Goal: Complete application form

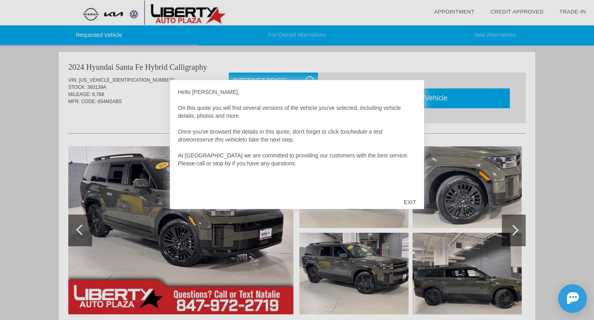
click at [414, 203] on div "EXIT" at bounding box center [410, 203] width 28 height 24
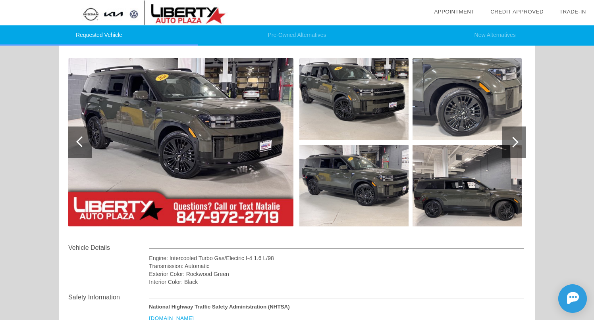
scroll to position [22, 0]
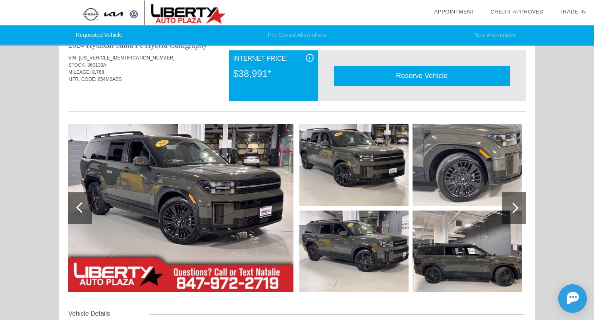
click at [514, 207] on div at bounding box center [513, 208] width 11 height 11
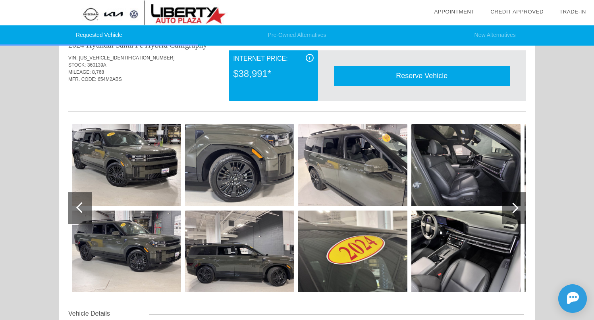
click at [514, 207] on div at bounding box center [513, 208] width 11 height 11
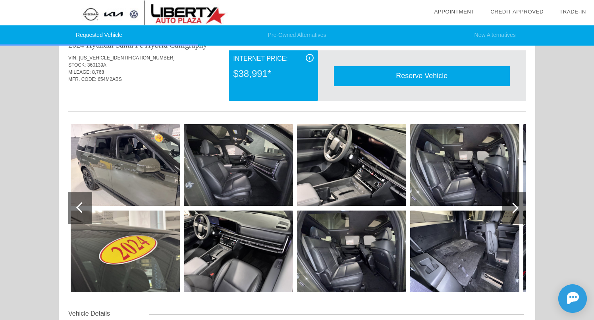
click at [514, 207] on div at bounding box center [513, 208] width 11 height 11
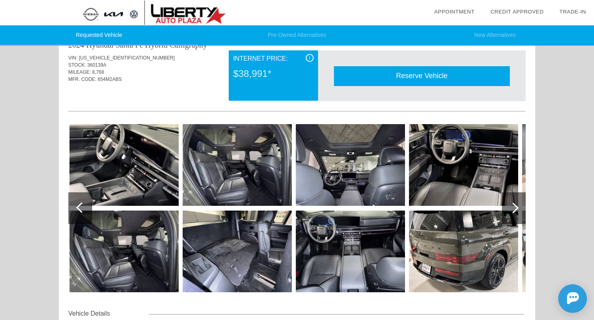
click at [515, 211] on div at bounding box center [513, 208] width 11 height 11
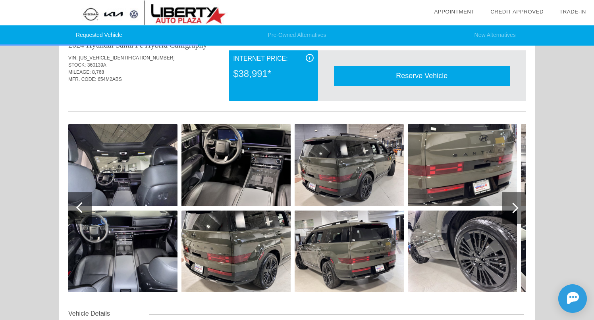
click at [515, 211] on div at bounding box center [513, 208] width 11 height 11
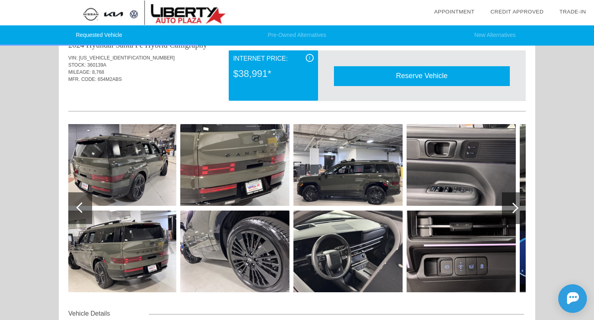
click at [515, 211] on div at bounding box center [513, 208] width 11 height 11
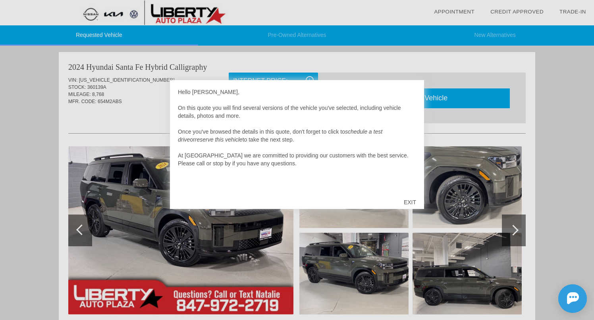
click at [412, 201] on div "EXIT" at bounding box center [410, 203] width 28 height 24
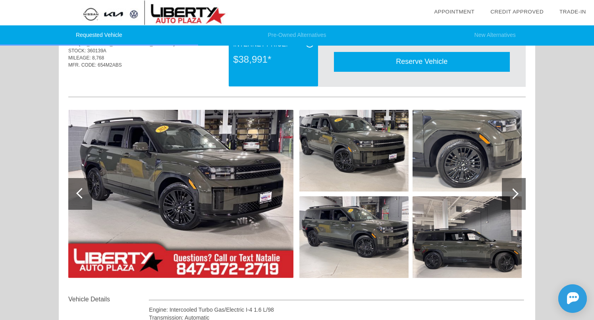
scroll to position [42, 0]
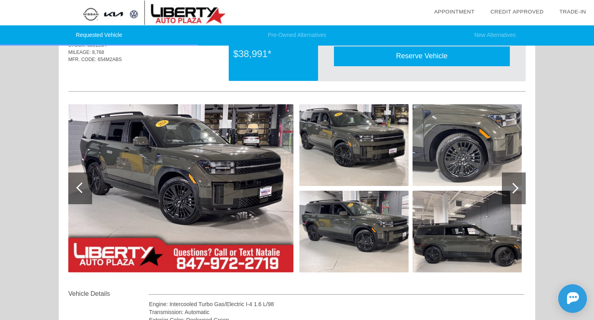
click at [519, 181] on div at bounding box center [514, 189] width 24 height 32
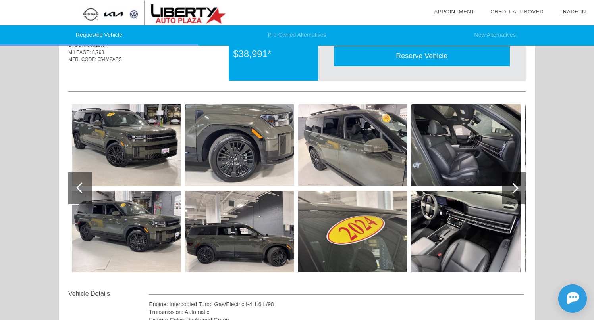
click at [468, 152] on img at bounding box center [465, 145] width 109 height 82
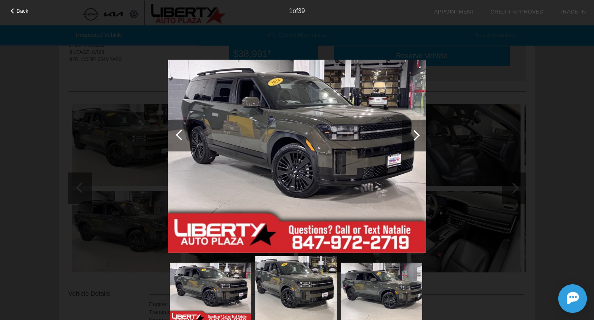
click at [416, 137] on div at bounding box center [414, 135] width 11 height 11
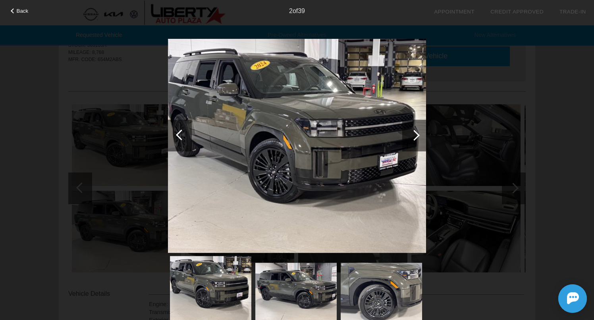
click at [416, 137] on div at bounding box center [414, 135] width 11 height 11
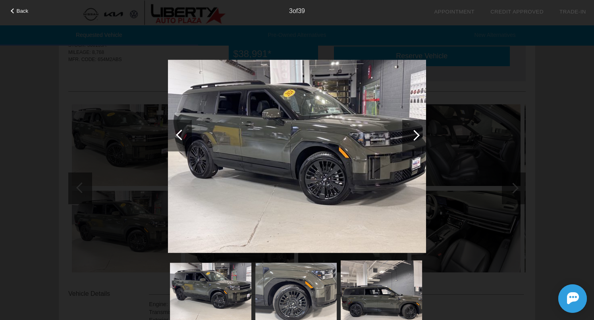
click at [416, 137] on div at bounding box center [414, 135] width 11 height 11
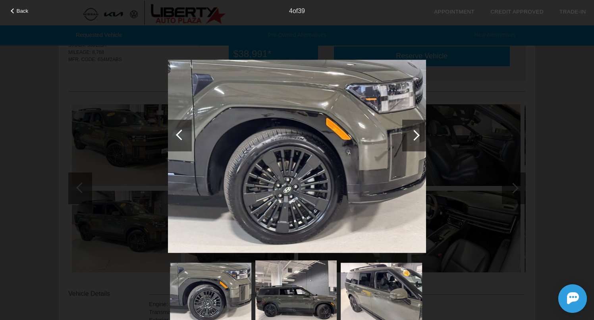
click at [416, 137] on div at bounding box center [414, 135] width 11 height 11
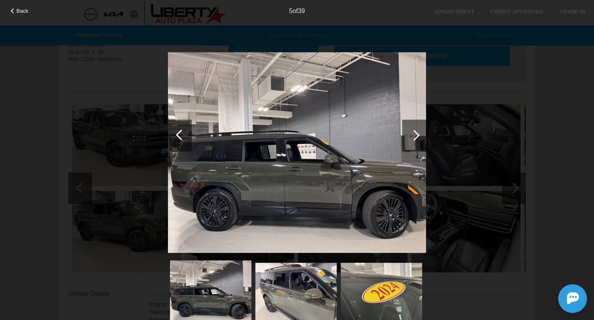
click at [416, 137] on div at bounding box center [414, 135] width 11 height 11
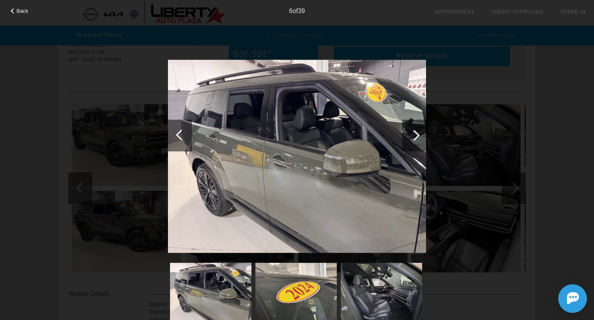
click at [416, 137] on div at bounding box center [414, 135] width 11 height 11
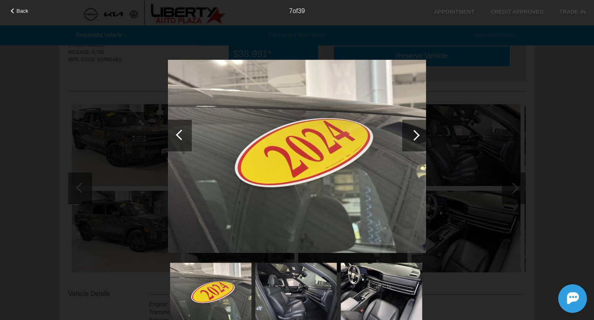
click at [416, 137] on div at bounding box center [414, 135] width 11 height 11
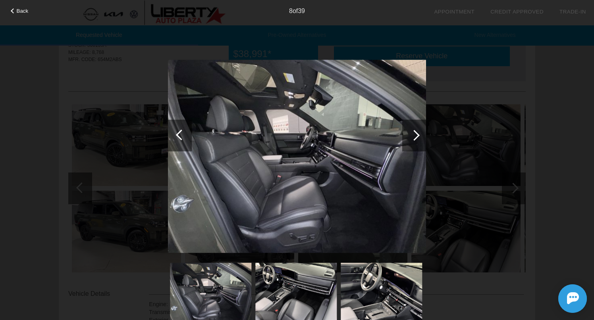
click at [416, 138] on div at bounding box center [414, 135] width 11 height 11
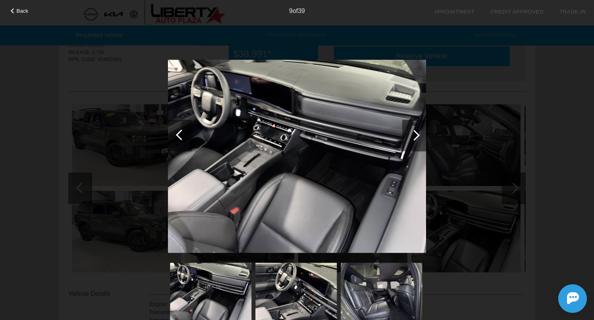
click at [180, 133] on div at bounding box center [181, 134] width 11 height 11
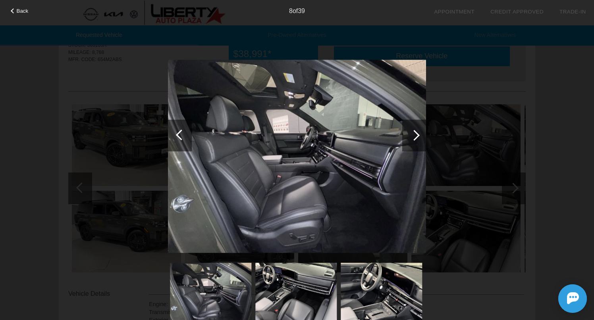
click at [412, 131] on div at bounding box center [414, 135] width 11 height 11
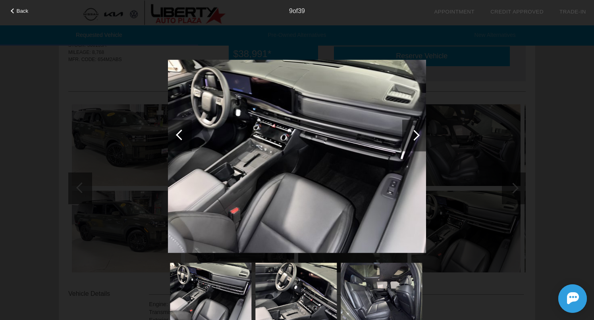
click at [412, 131] on div at bounding box center [414, 135] width 11 height 11
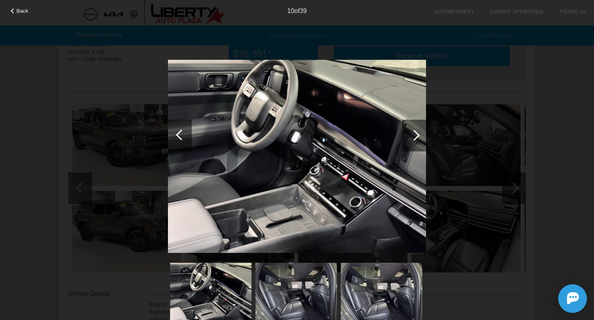
click at [412, 131] on div at bounding box center [414, 135] width 11 height 11
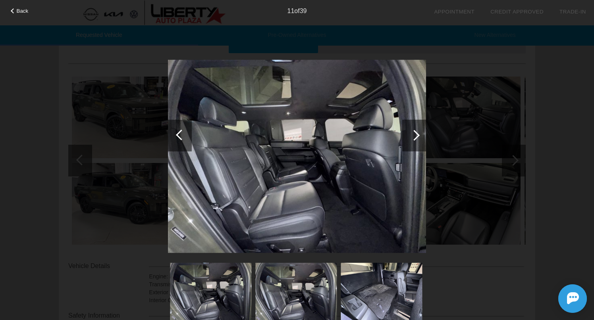
scroll to position [72, 0]
click at [416, 135] on div at bounding box center [414, 135] width 11 height 11
